Goal: Understand process/instructions

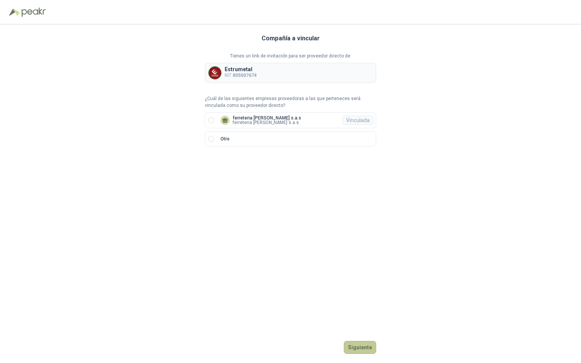
click at [353, 343] on button "Siguiente" at bounding box center [360, 347] width 32 height 13
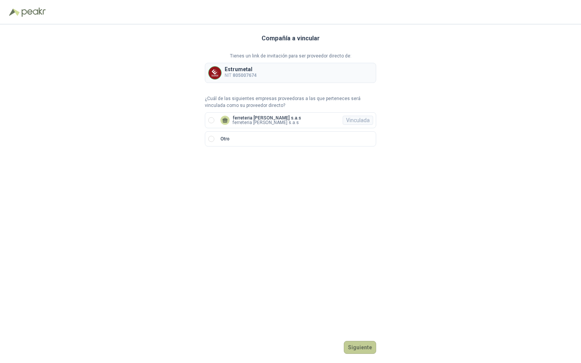
click at [354, 344] on button "Siguiente" at bounding box center [360, 347] width 32 height 13
